Goal: Book appointment/travel/reservation

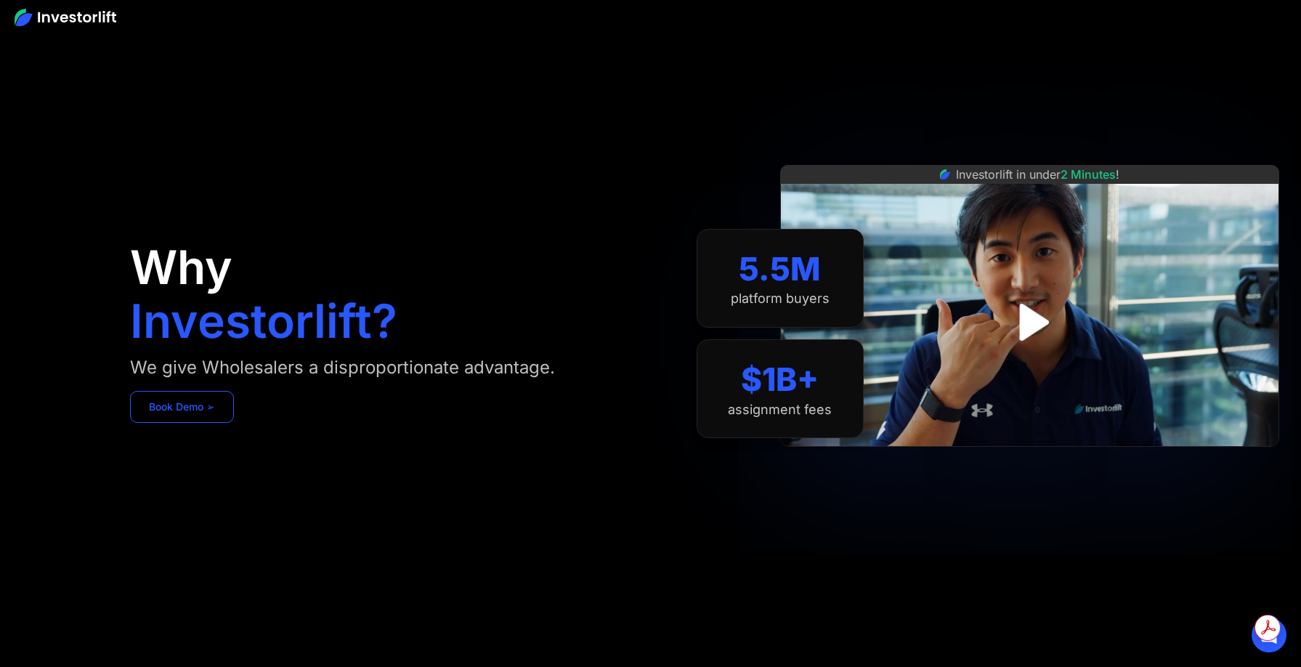
click at [199, 418] on link "Book Demo ➢" at bounding box center [182, 407] width 104 height 32
click at [1179, 576] on span "Get summaries and key insights using AI Assistant" at bounding box center [1185, 571] width 111 height 21
click at [38, 15] on img at bounding box center [66, 17] width 102 height 17
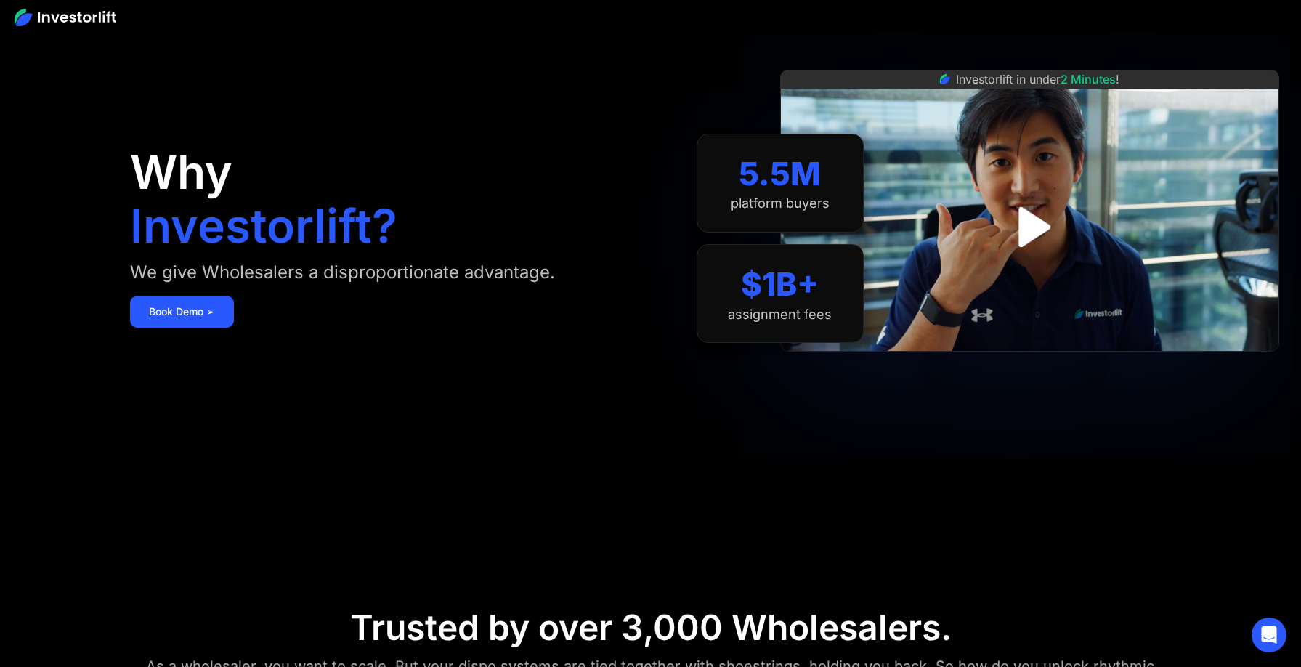
scroll to position [100, 0]
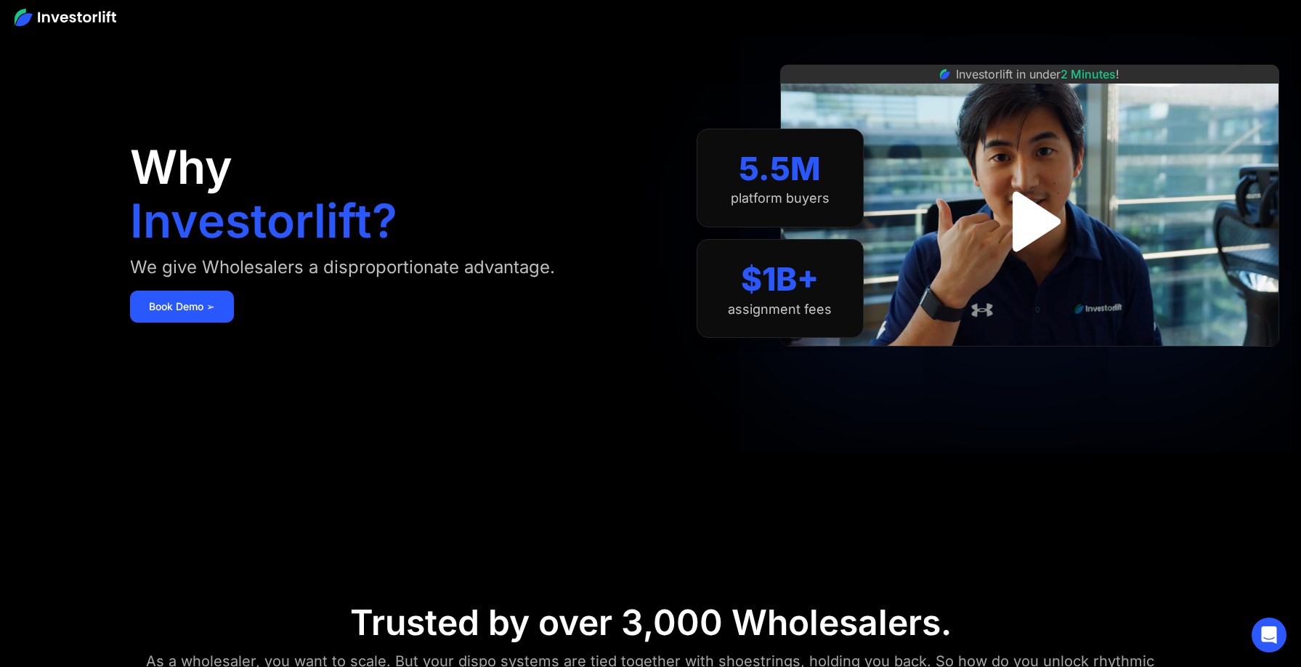
click at [1034, 217] on img "open lightbox" at bounding box center [1029, 221] width 109 height 109
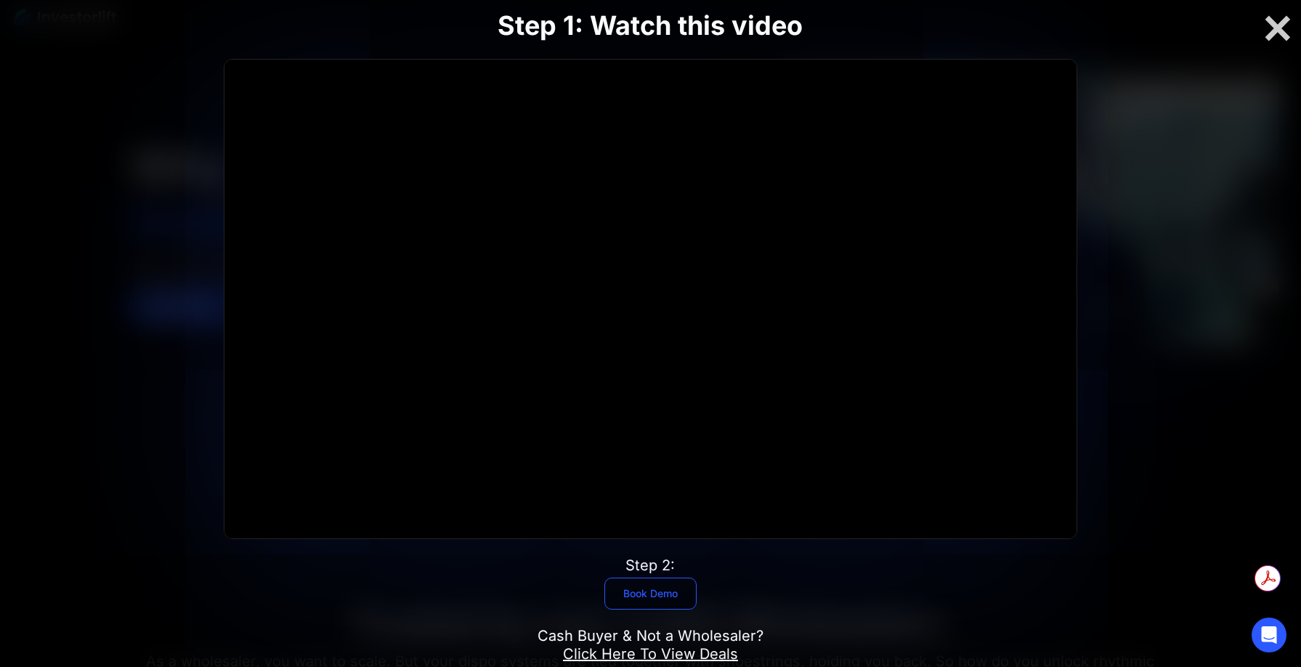
scroll to position [0, 0]
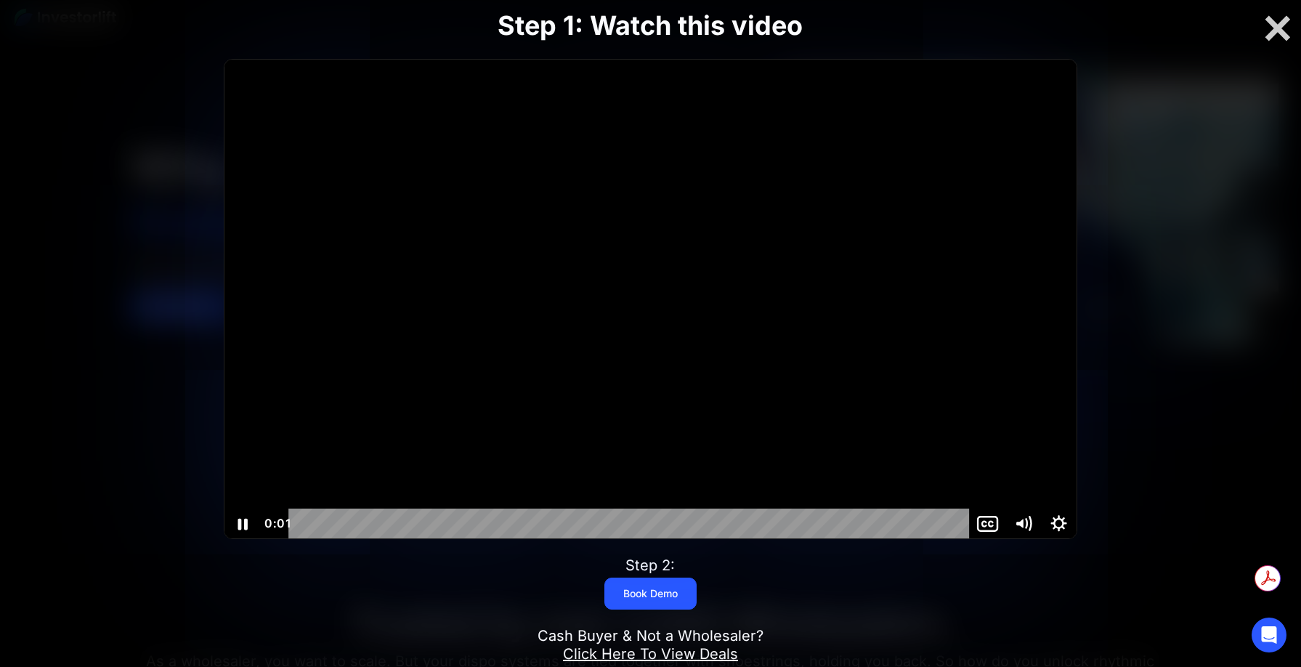
click at [591, 396] on div at bounding box center [649, 299] width 851 height 479
click at [572, 414] on div at bounding box center [649, 299] width 851 height 479
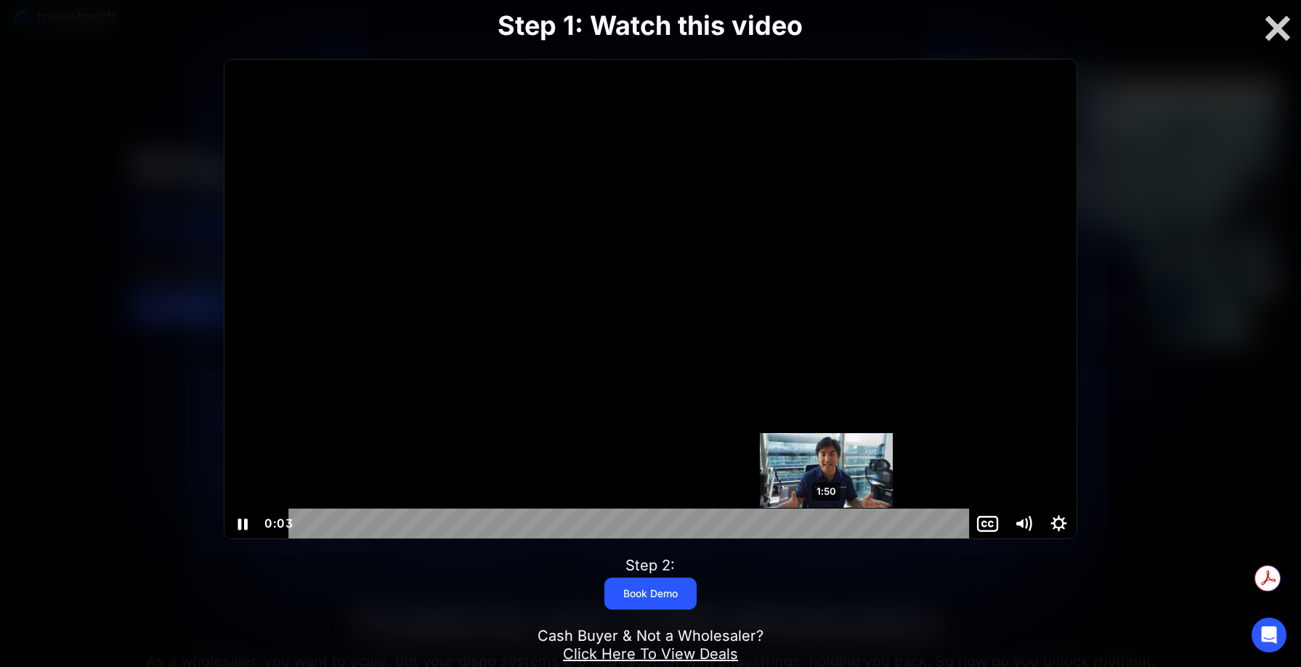
click at [827, 519] on div "1:50" at bounding box center [630, 523] width 659 height 30
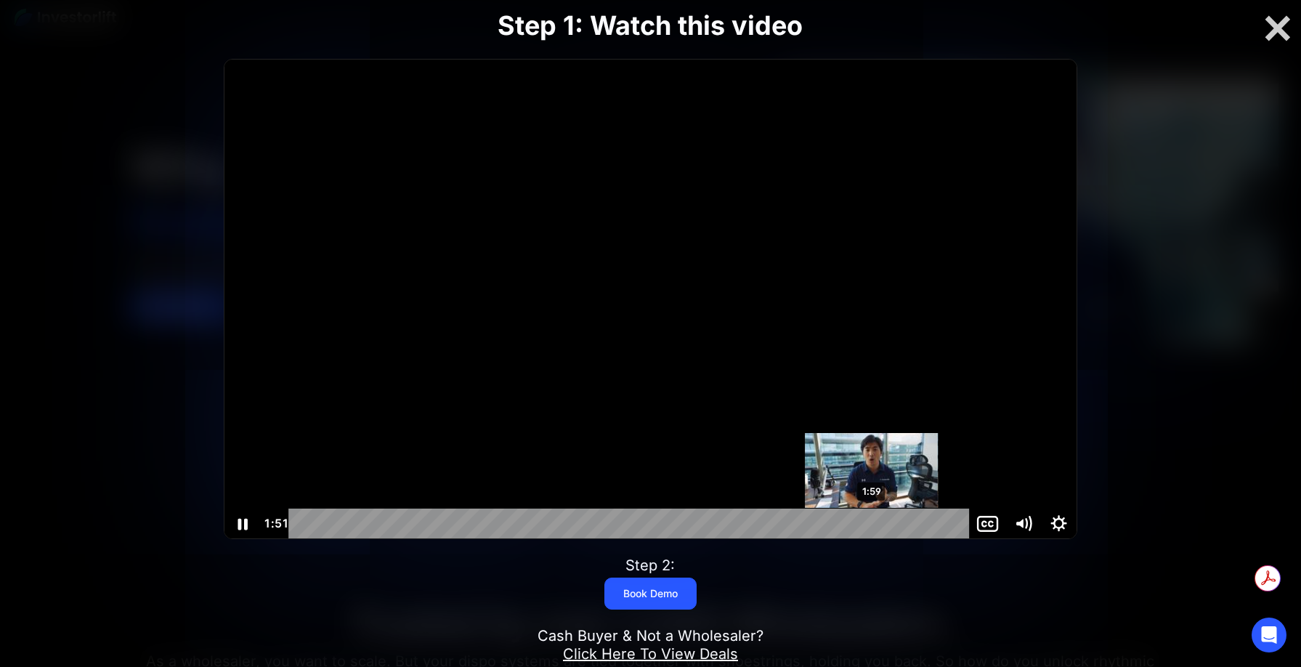
click at [872, 527] on div "1:59" at bounding box center [630, 523] width 659 height 30
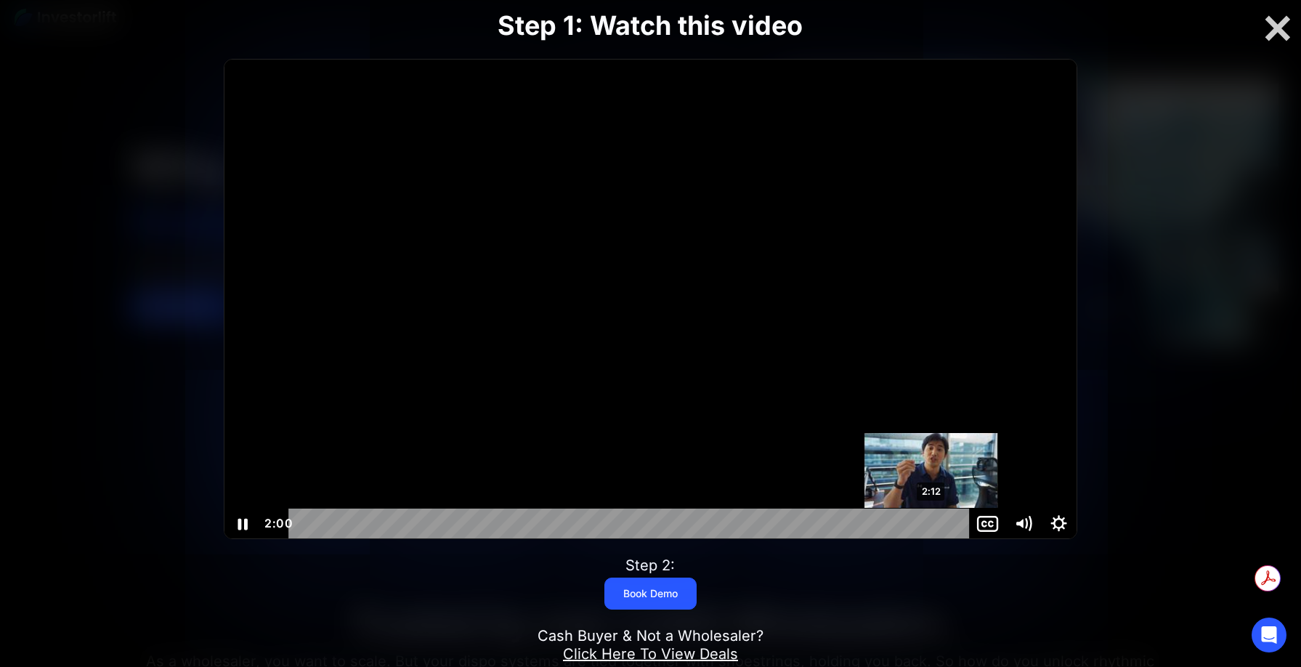
click at [932, 524] on div "2:12" at bounding box center [630, 523] width 659 height 30
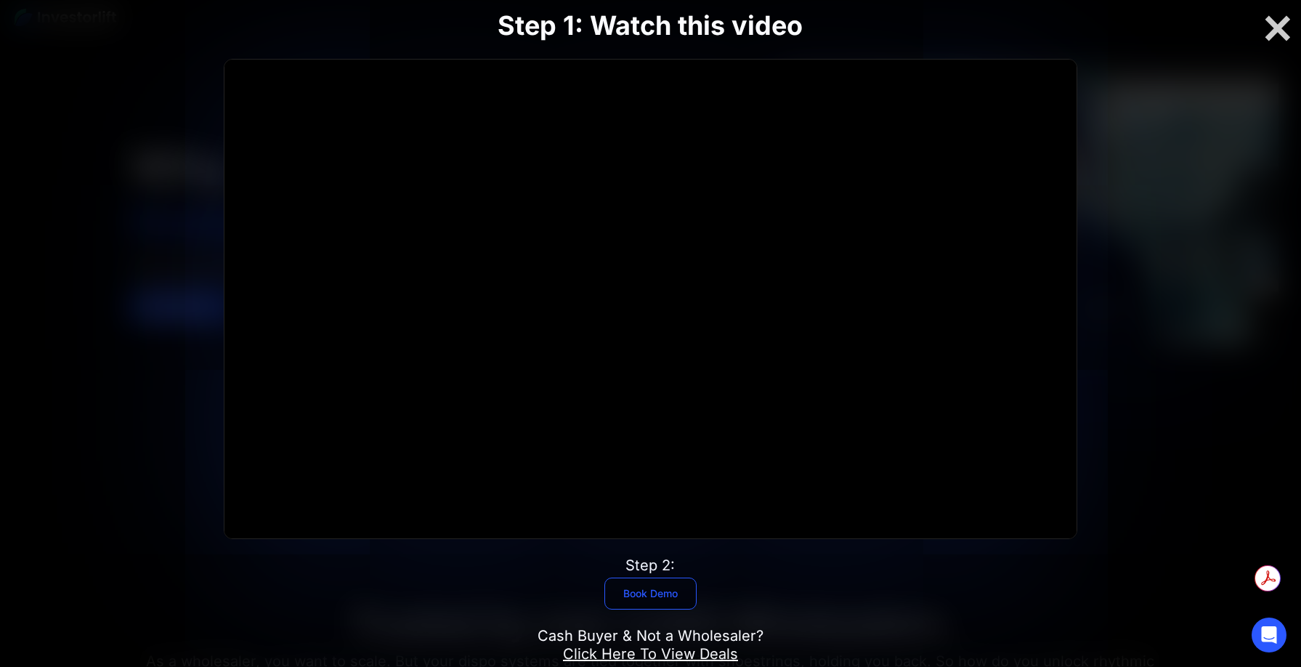
click at [655, 587] on link "Book Demo" at bounding box center [650, 593] width 92 height 32
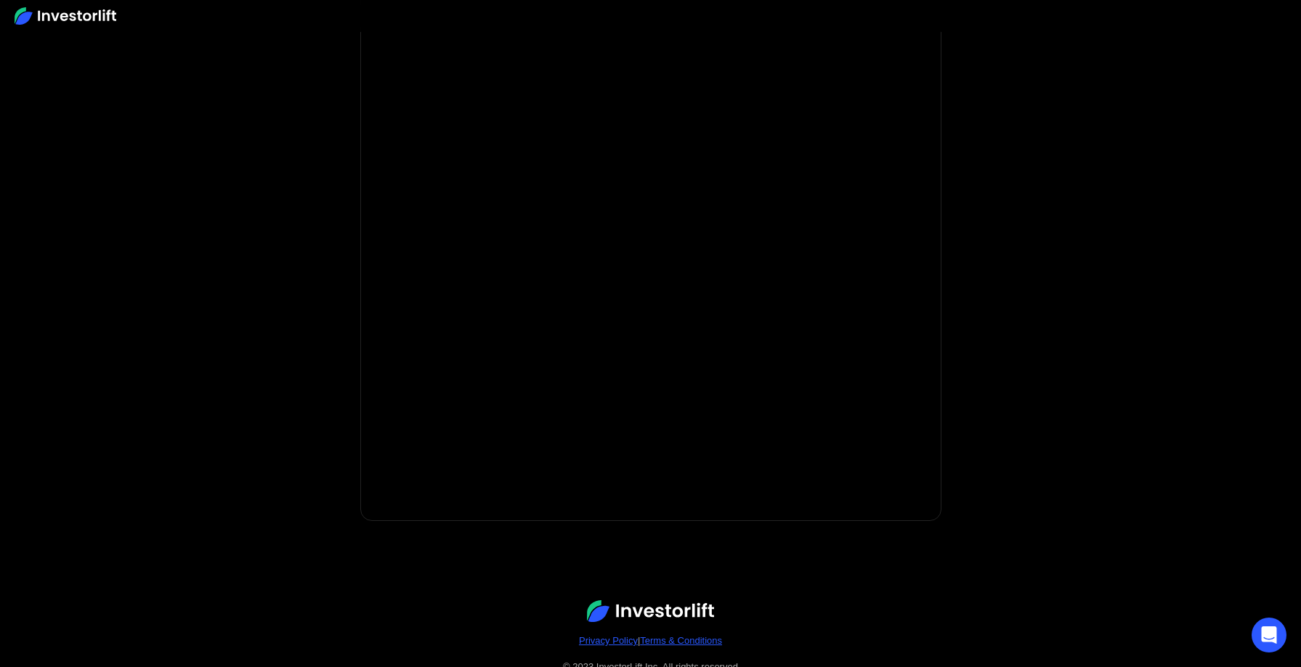
scroll to position [129, 0]
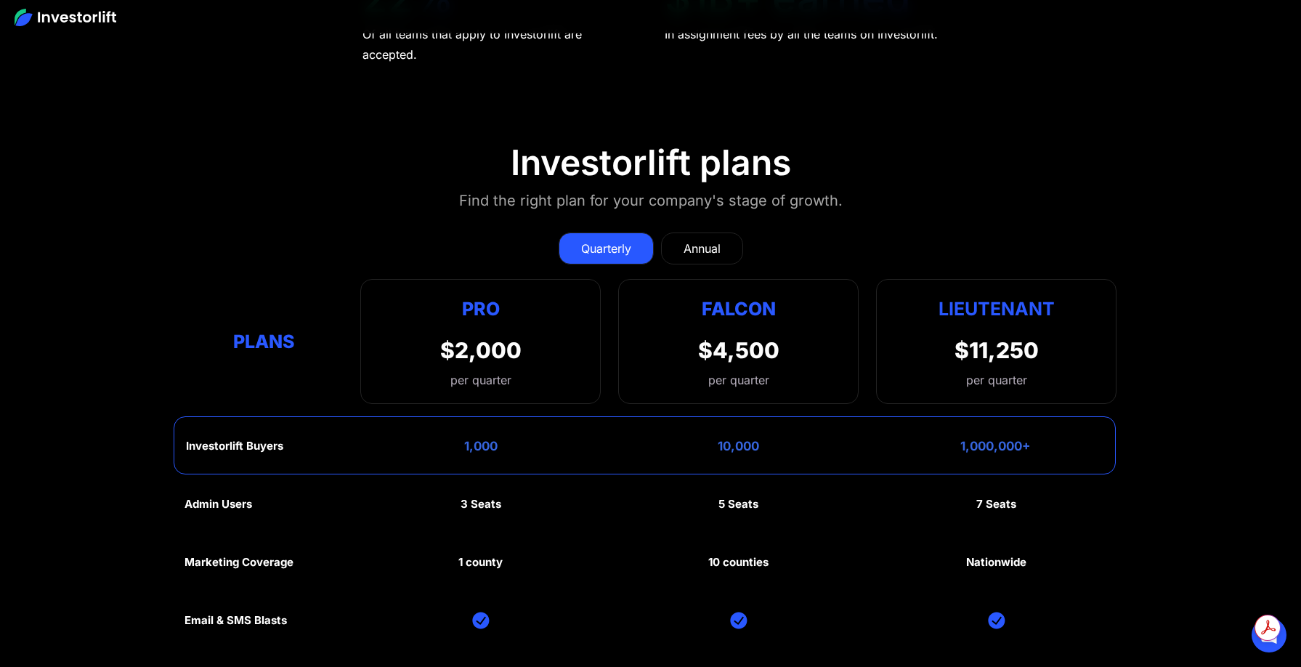
scroll to position [6952, 0]
drag, startPoint x: 1267, startPoint y: 485, endPoint x: 1266, endPoint y: 475, distance: 10.2
click at [1266, 485] on icon at bounding box center [1268, 490] width 15 height 15
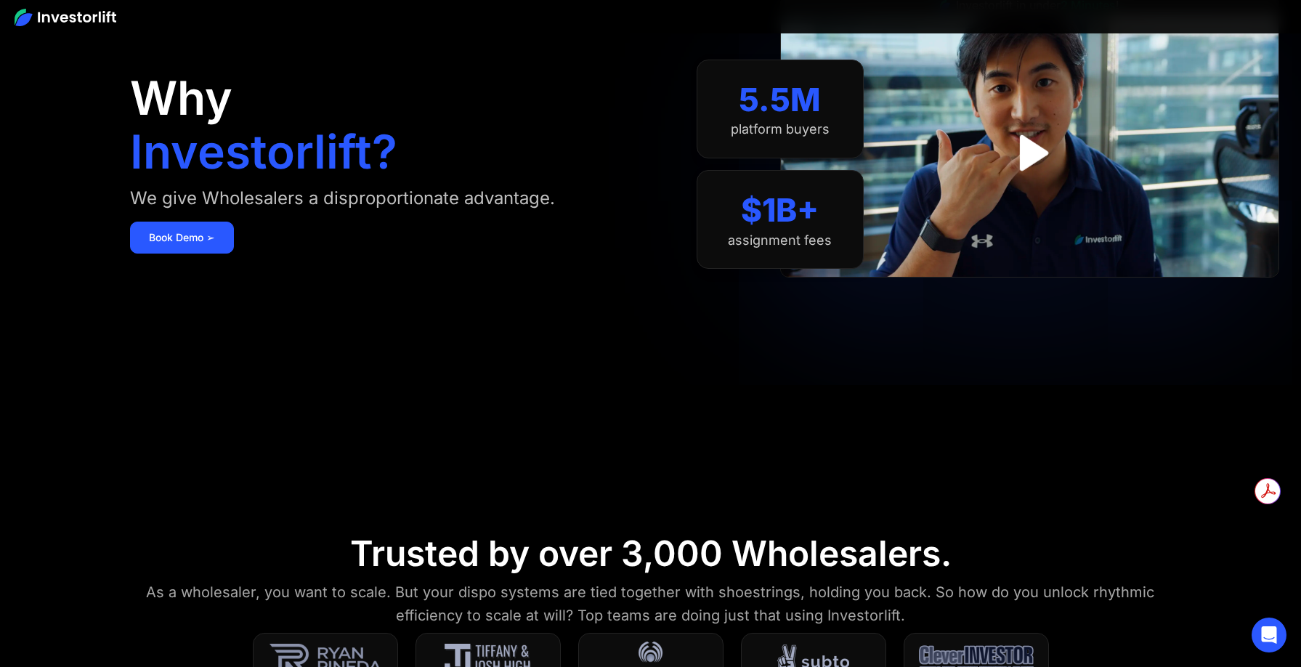
scroll to position [0, 0]
